Goal: Task Accomplishment & Management: Use online tool/utility

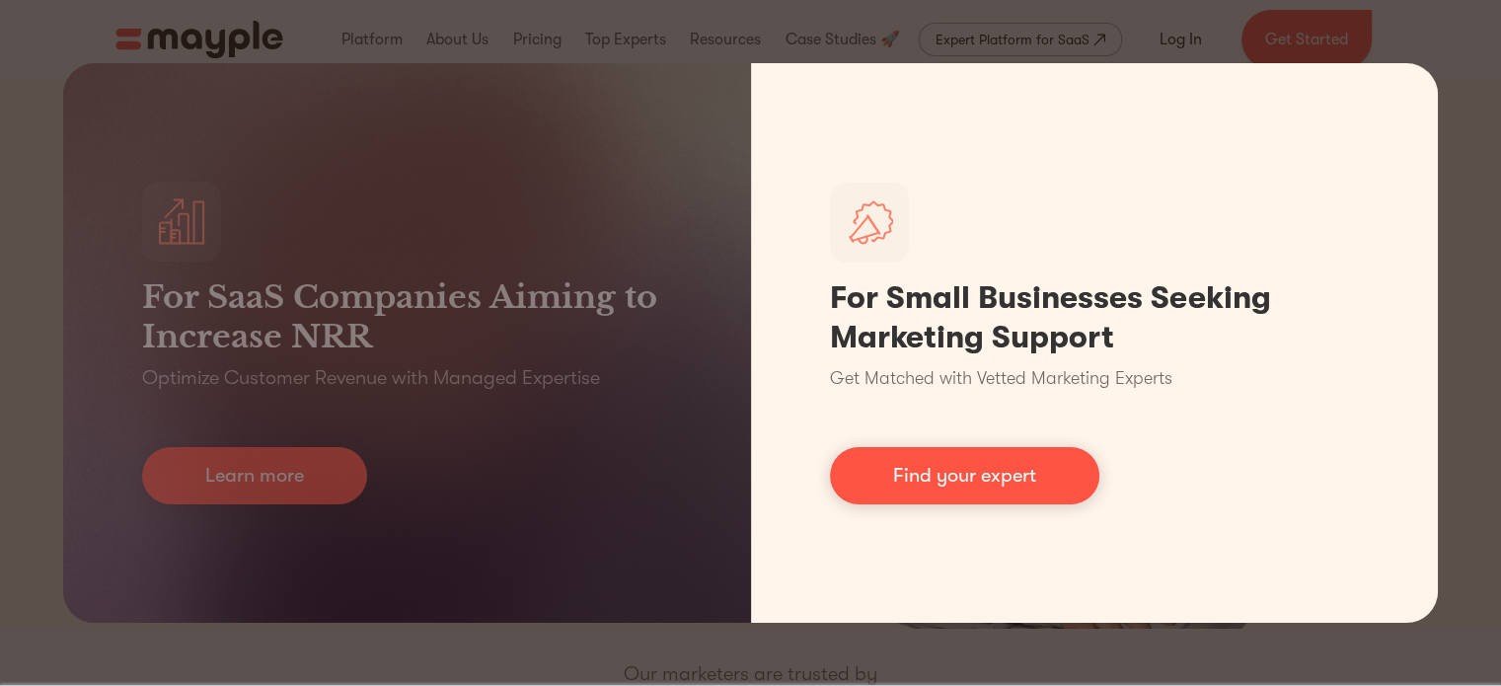
click at [1045, 484] on link "Find your expert" at bounding box center [964, 475] width 269 height 57
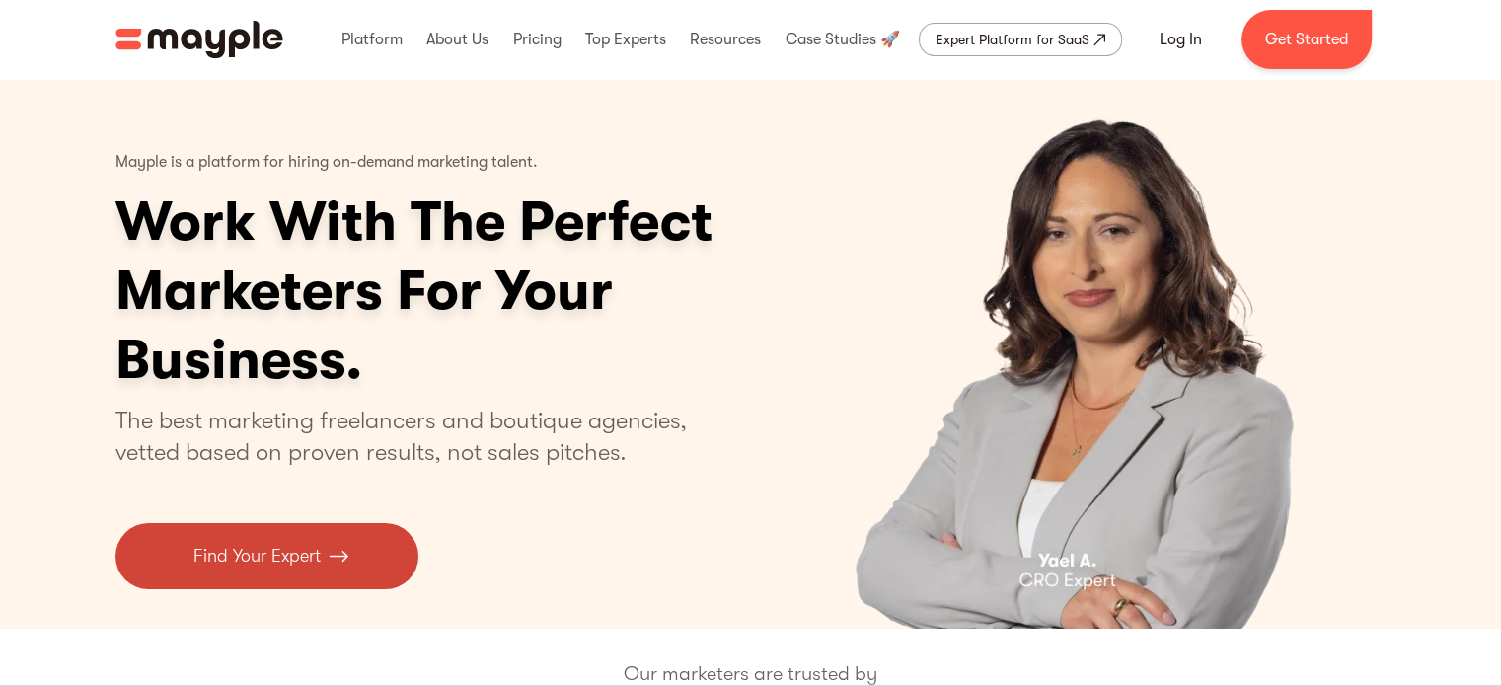
click at [198, 538] on link "Find Your Expert" at bounding box center [266, 556] width 303 height 66
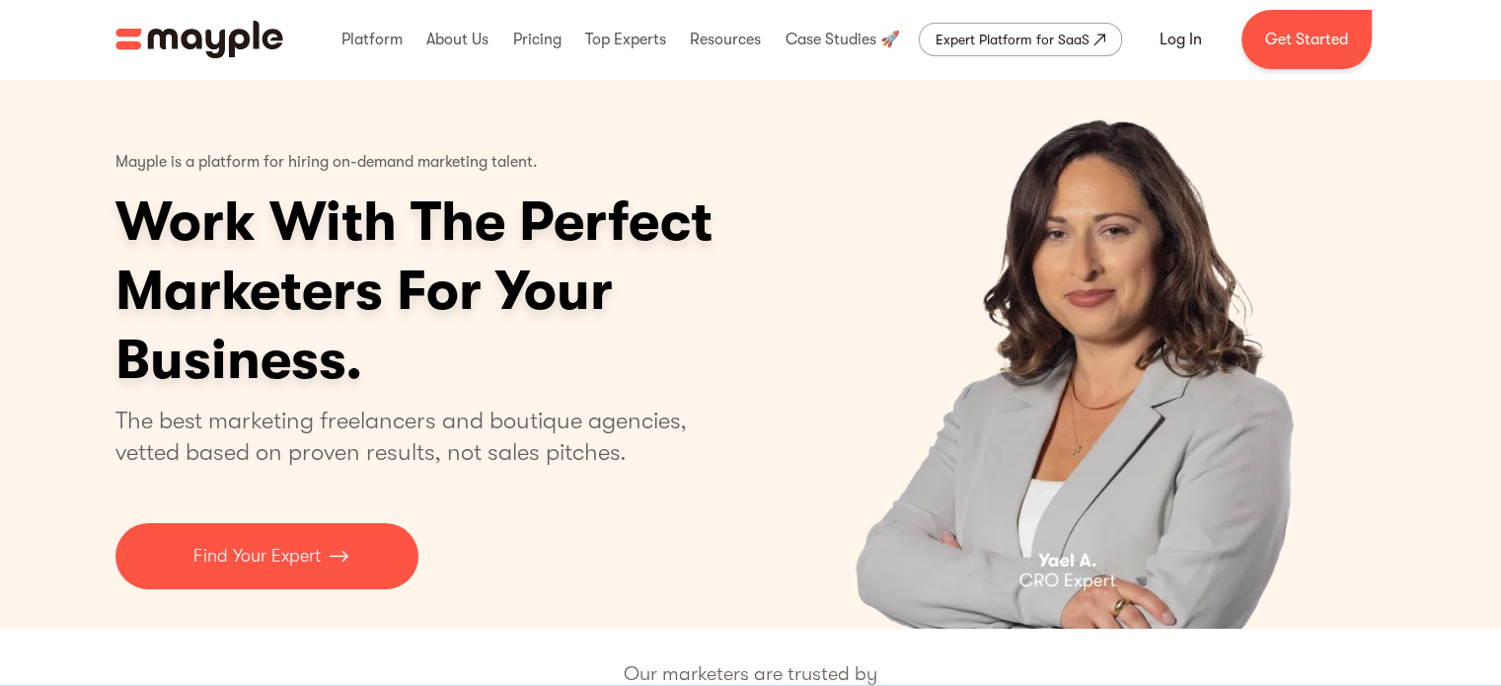
click at [24, 503] on div "Mayple is a platform for hiring on-demand marketing talent. Work With The Perfe…" at bounding box center [750, 354] width 1501 height 550
